Goal: Task Accomplishment & Management: Manage account settings

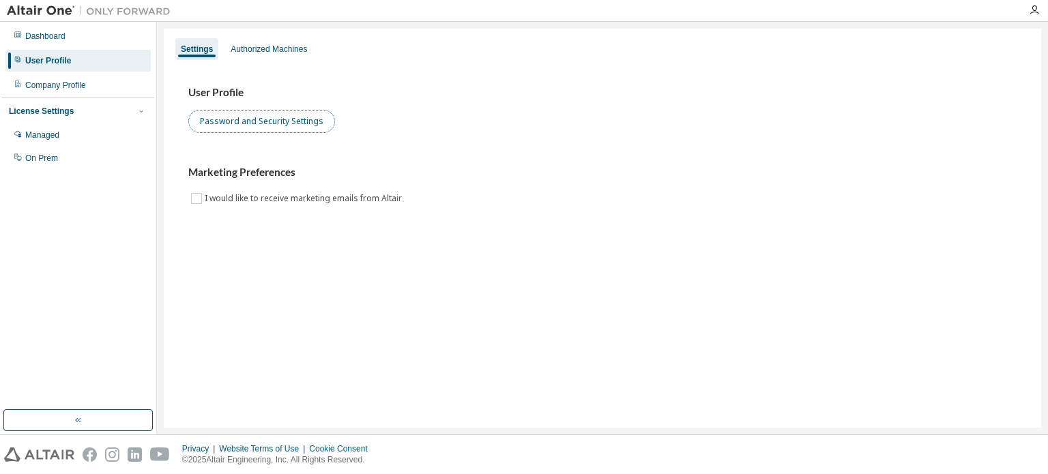
click at [304, 126] on button "Password and Security Settings" at bounding box center [261, 121] width 147 height 23
